Goal: Navigation & Orientation: Find specific page/section

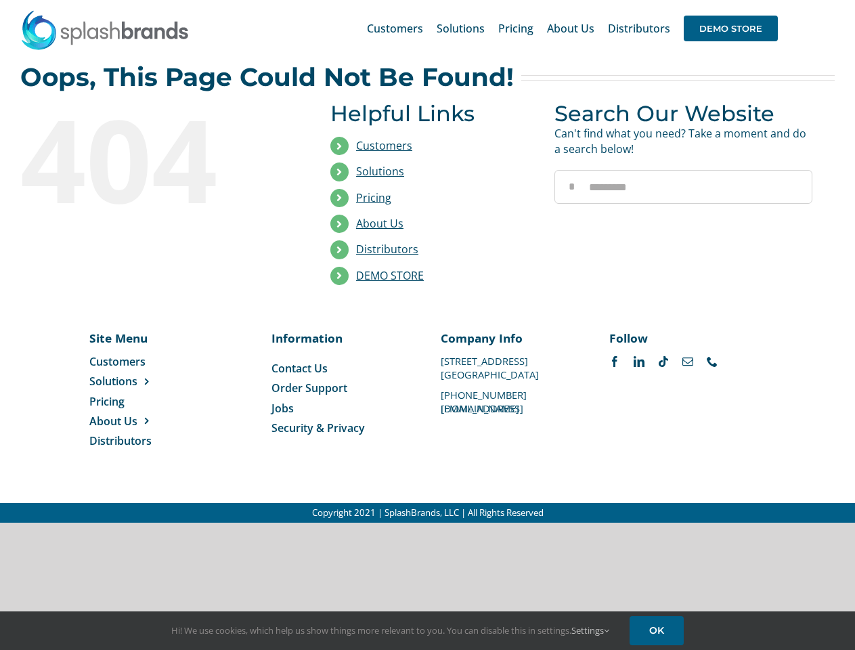
click at [427, 261] on li "Distributors" at bounding box center [432, 250] width 204 height 26
click at [773, 0] on div "Search for: * Customers Solutions Stores New Hire Kits Manufacturing Store Mark…" at bounding box center [427, 28] width 815 height 57
click at [731, 28] on span "DEMO STORE" at bounding box center [731, 29] width 94 height 26
click at [390, 276] on link "DEMO STORE" at bounding box center [390, 275] width 68 height 15
click at [135, 381] on span "Solutions" at bounding box center [113, 381] width 48 height 15
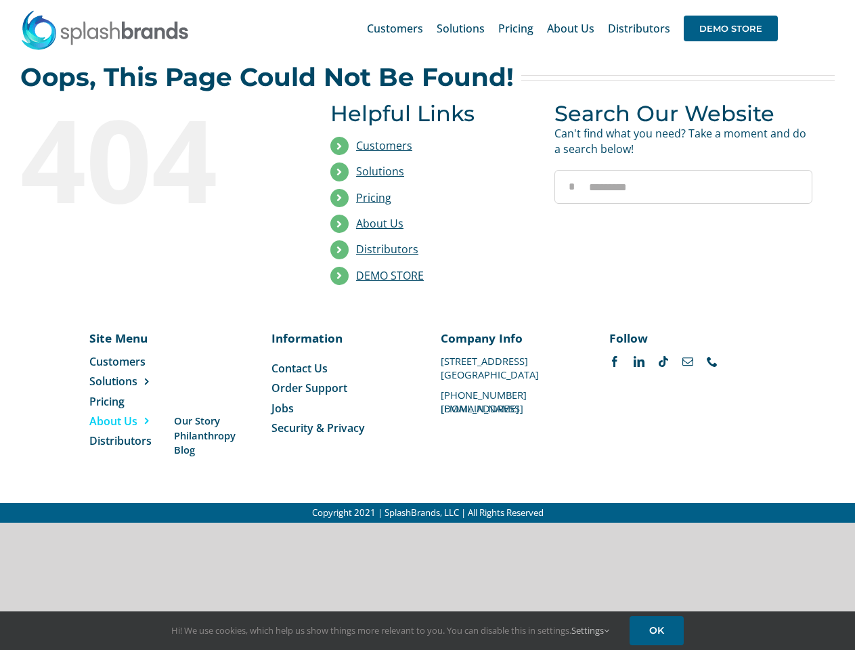
click at [135, 421] on span "About Us" at bounding box center [113, 421] width 48 height 15
click at [591, 630] on link "Settings" at bounding box center [590, 630] width 38 height 12
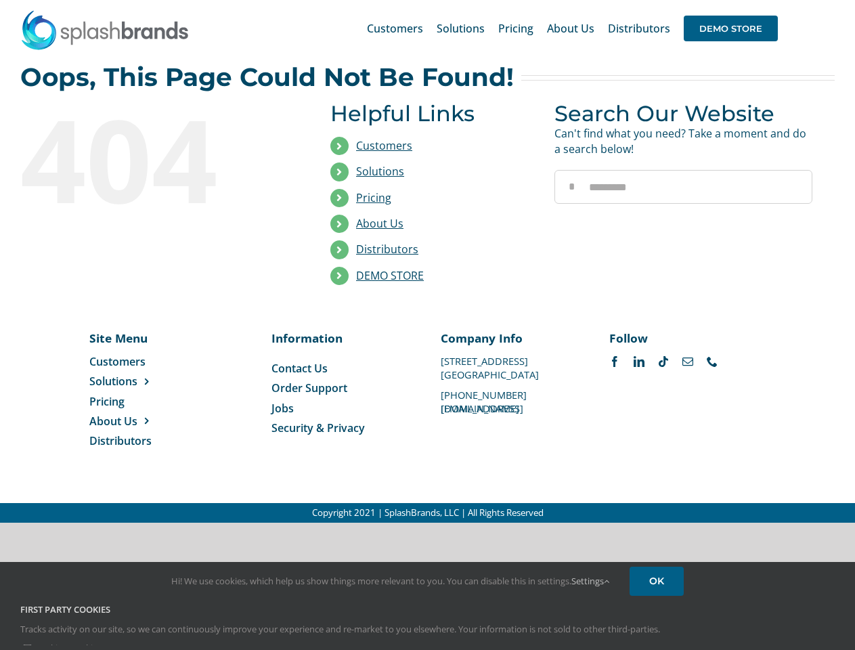
click at [659, 630] on div "First Party Cookies Tracks activity on our site, so we can continuously improve…" at bounding box center [427, 629] width 835 height 52
